Goal: Find contact information: Find contact information

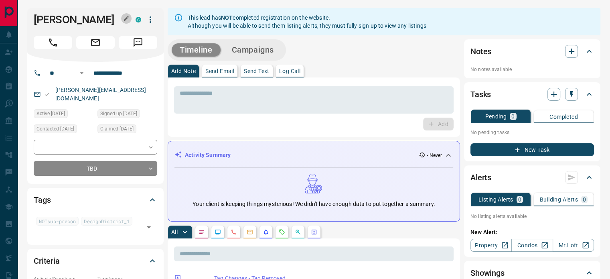
click at [129, 16] on icon "button" at bounding box center [126, 18] width 6 height 6
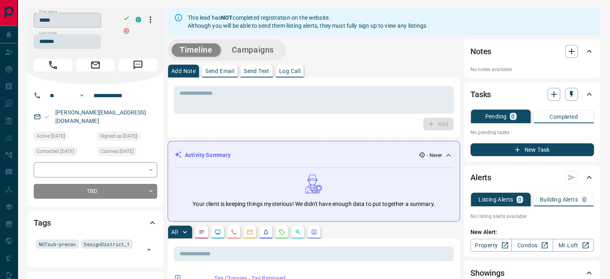
click at [95, 23] on input "*****" at bounding box center [67, 20] width 67 height 15
click at [70, 46] on input "*******" at bounding box center [67, 41] width 67 height 15
click at [115, 96] on input "**********" at bounding box center [121, 95] width 63 height 13
click at [129, 116] on div "[PERSON_NAME][EMAIL_ADDRESS][DOMAIN_NAME]" at bounding box center [96, 117] width 124 height 22
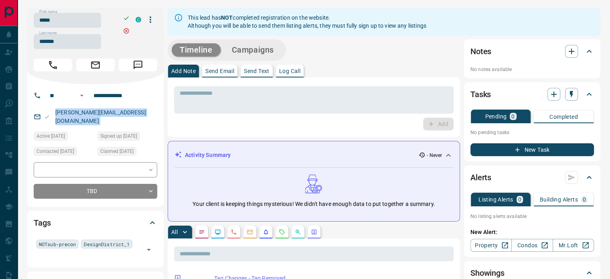
click at [129, 116] on div "[PERSON_NAME][EMAIL_ADDRESS][DOMAIN_NAME]" at bounding box center [96, 117] width 124 height 22
copy link "[PERSON_NAME][EMAIL_ADDRESS][DOMAIN_NAME]"
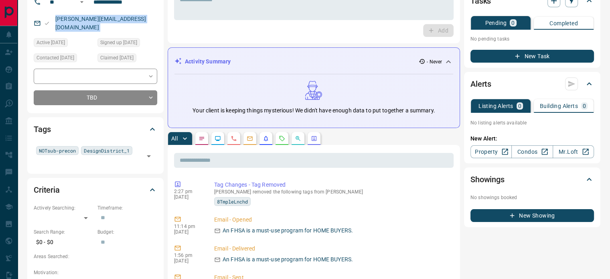
scroll to position [160, 0]
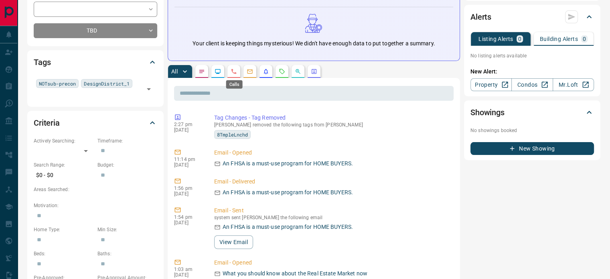
click at [234, 70] on icon "Calls" at bounding box center [234, 71] width 6 height 6
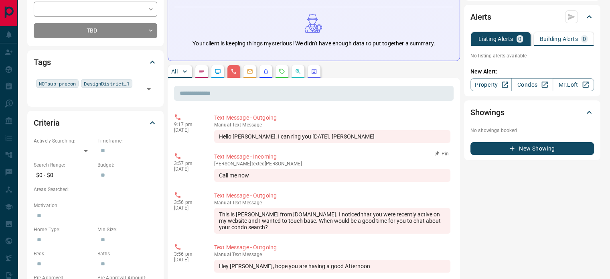
scroll to position [241, 0]
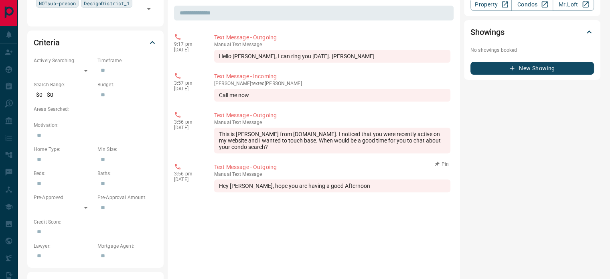
drag, startPoint x: 347, startPoint y: 187, endPoint x: 286, endPoint y: 151, distance: 71.6
click at [347, 186] on div "Hey [PERSON_NAME], hope you are having a good Afternoon" at bounding box center [332, 185] width 236 height 13
click at [283, 150] on div "9:17 pm [DATE] Text Message - Outgoing manual Text Message Hello [PERSON_NAME],…" at bounding box center [314, 271] width 280 height 481
click at [305, 158] on div "9:17 pm [DATE] Text Message - Outgoing manual Text Message Hello [PERSON_NAME],…" at bounding box center [314, 271] width 280 height 481
click at [354, 187] on div "Hey [PERSON_NAME], hope you are having a good Afternoon" at bounding box center [332, 185] width 236 height 13
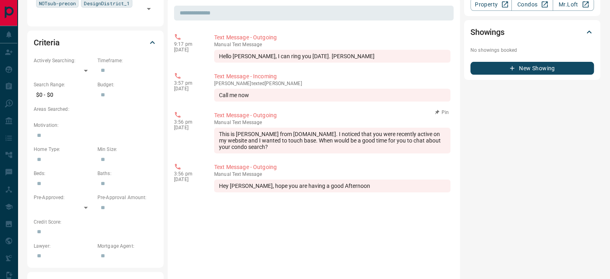
click at [279, 134] on div "This is [PERSON_NAME] from [DOMAIN_NAME]. I noticed that you were recently acti…" at bounding box center [332, 141] width 236 height 26
click at [351, 189] on div "Hey [PERSON_NAME], hope you are having a good Afternoon" at bounding box center [332, 185] width 236 height 13
click at [351, 188] on div "Hey [PERSON_NAME], hope you are having a good Afternoon" at bounding box center [332, 185] width 236 height 13
click at [351, 187] on div "Hey [PERSON_NAME], hope you are having a good Afternoon" at bounding box center [332, 185] width 236 height 13
click at [331, 172] on div "manual Text Message Hey [PERSON_NAME], hope you are having a good Afternoon" at bounding box center [332, 181] width 236 height 21
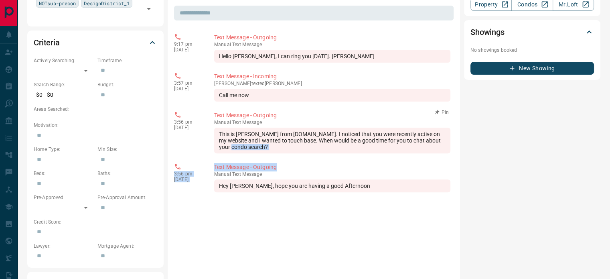
drag, startPoint x: 322, startPoint y: 168, endPoint x: 313, endPoint y: 160, distance: 12.5
click at [286, 150] on div "9:17 pm [DATE] Text Message - Outgoing manual Text Message Hello [PERSON_NAME],…" at bounding box center [314, 271] width 280 height 481
click at [321, 167] on p "Text Message - Outgoing" at bounding box center [332, 167] width 236 height 8
click at [348, 186] on div "Hey [PERSON_NAME], hope you are having a good Afternoon" at bounding box center [332, 185] width 236 height 13
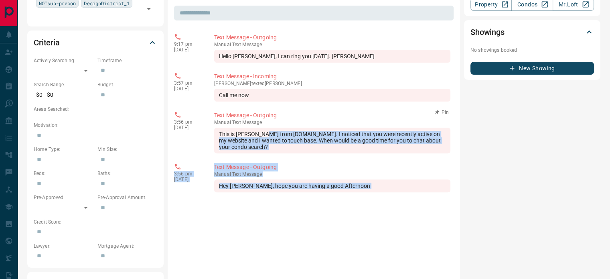
scroll to position [160, 0]
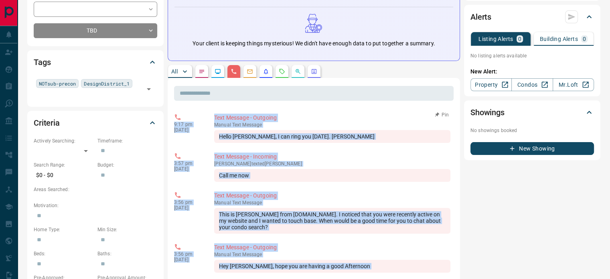
copy div "9:17 pm [DATE] Text Message - Outgoing manual Text Message Hello [PERSON_NAME],…"
drag, startPoint x: 348, startPoint y: 186, endPoint x: 181, endPoint y: 113, distance: 182.4
